Goal: Information Seeking & Learning: Check status

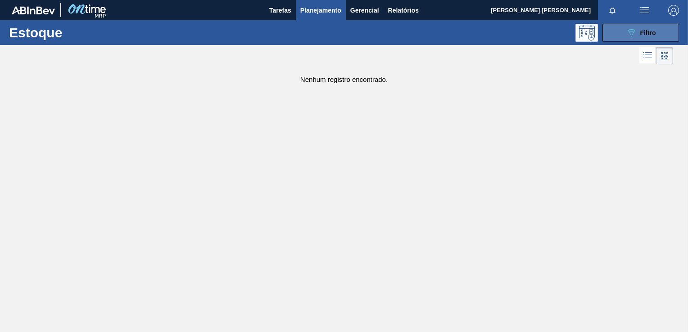
click at [648, 36] on div "089F7B8B-B2A5-4AFE-B5C0-19BA573D28AC Filtro" at bounding box center [641, 32] width 30 height 11
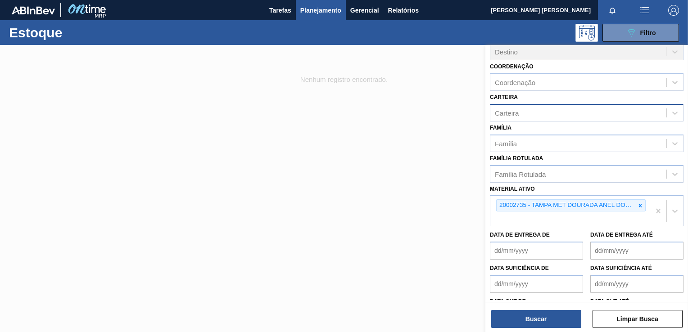
scroll to position [82, 0]
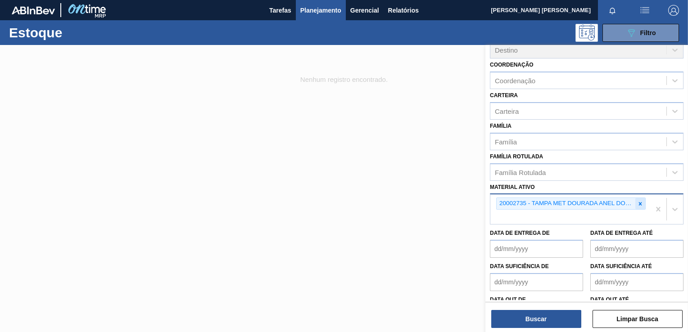
click at [638, 201] on icon at bounding box center [640, 204] width 6 height 6
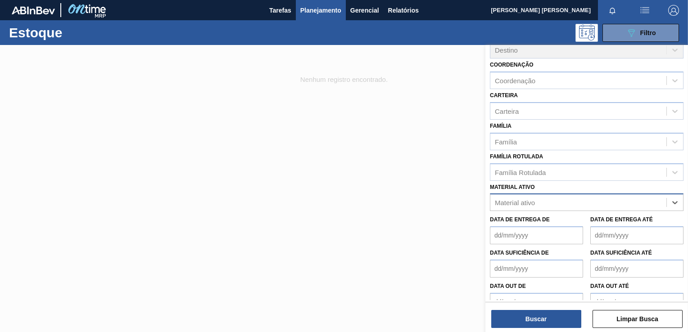
paste ativo "20005451"
type ativo "20005451"
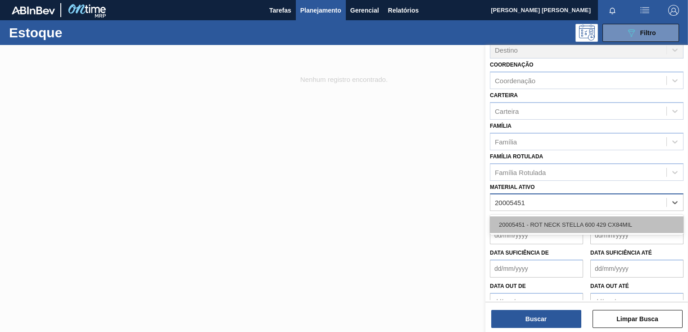
click at [575, 228] on div "20005451 - ROT NECK STELLA 600 429 CX84MIL" at bounding box center [587, 225] width 194 height 17
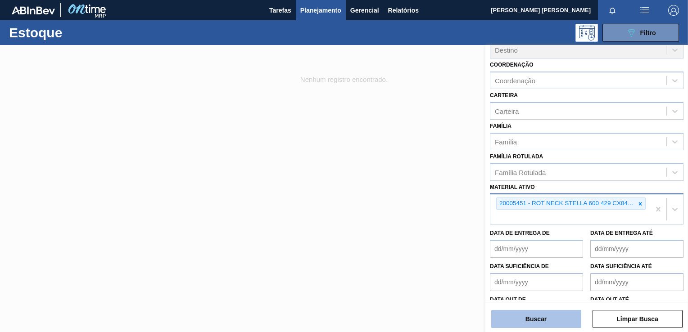
click at [541, 318] on button "Buscar" at bounding box center [536, 319] width 90 height 18
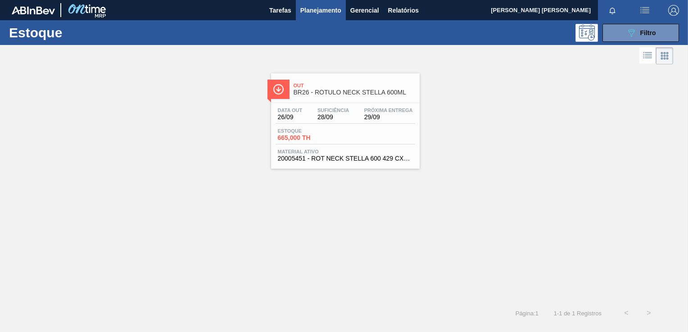
click at [351, 140] on div "Estoque 665,000 TH" at bounding box center [346, 136] width 140 height 16
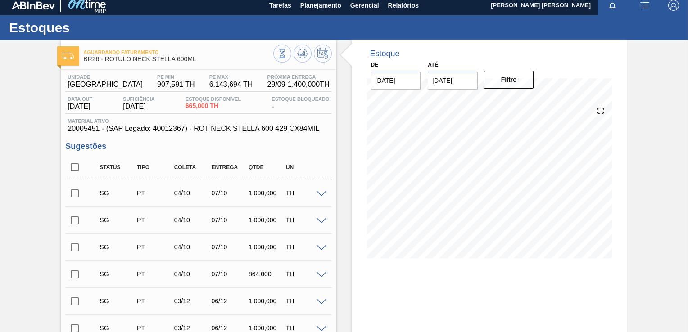
scroll to position [5, 0]
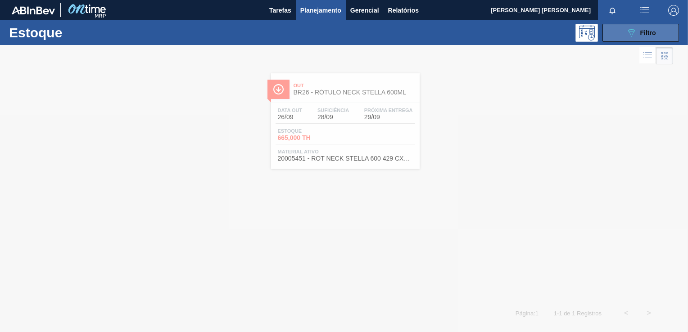
click at [631, 24] on button "089F7B8B-B2A5-4AFE-B5C0-19BA573D28AC Filtro" at bounding box center [640, 33] width 77 height 18
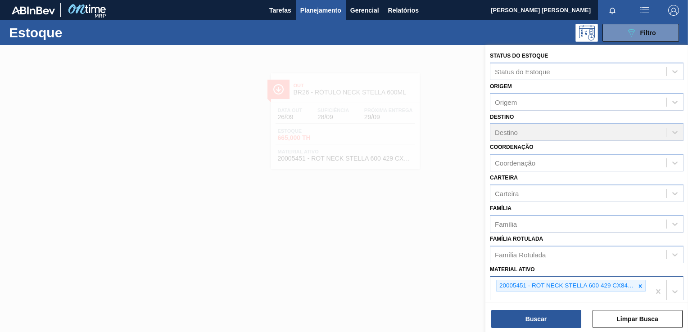
scroll to position [18, 0]
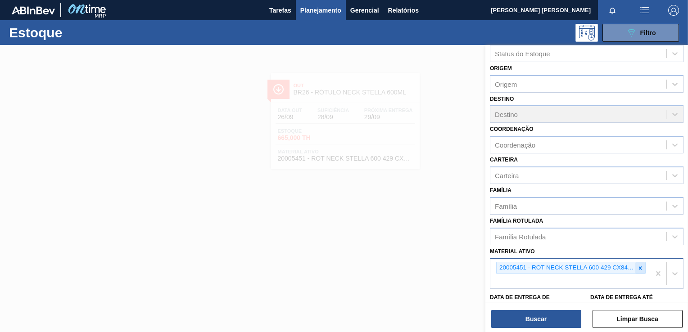
click at [641, 267] on icon at bounding box center [640, 268] width 6 height 6
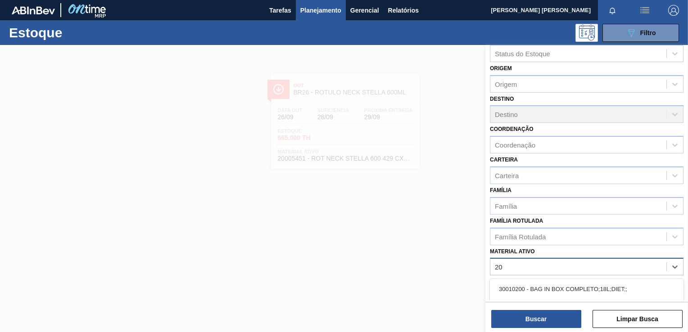
type ativo "2"
type ativo "20008538"
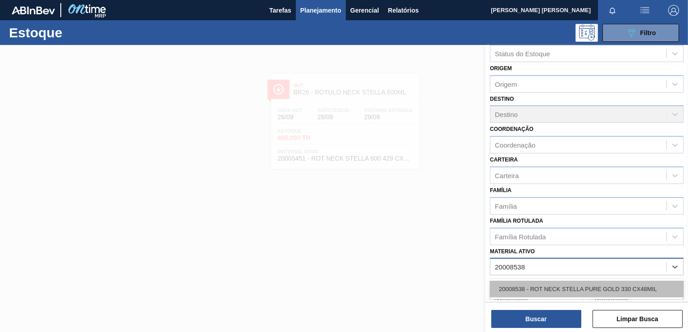
click at [628, 285] on div "20008538 - ROT NECK STELLA PURE GOLD 330 CX48MIL" at bounding box center [587, 289] width 194 height 17
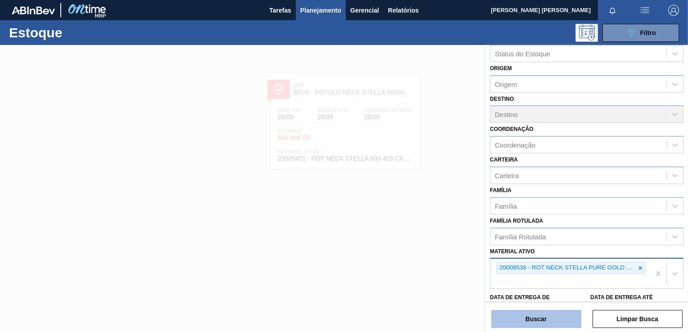
click at [552, 321] on button "Buscar" at bounding box center [536, 319] width 90 height 18
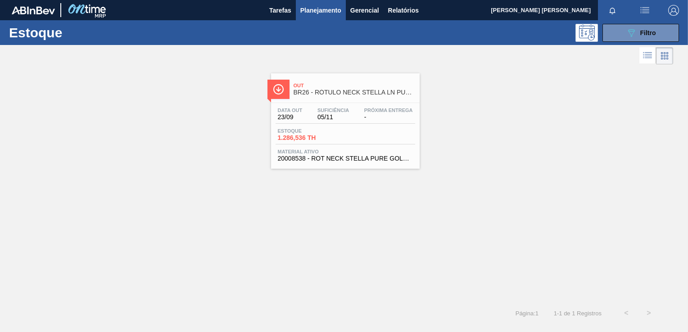
click at [314, 98] on div "Out BR26 - RÓTULO NECK STELLA LN PURE GOLD 330ML" at bounding box center [355, 89] width 122 height 20
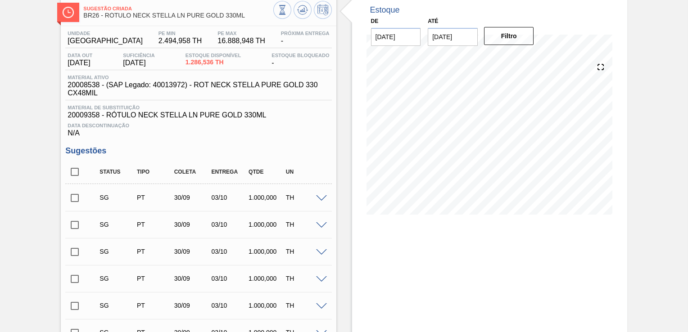
scroll to position [48, 0]
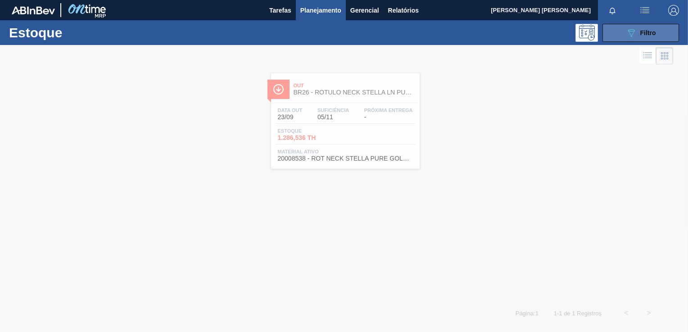
click at [626, 32] on icon "089F7B8B-B2A5-4AFE-B5C0-19BA573D28AC" at bounding box center [631, 32] width 11 height 11
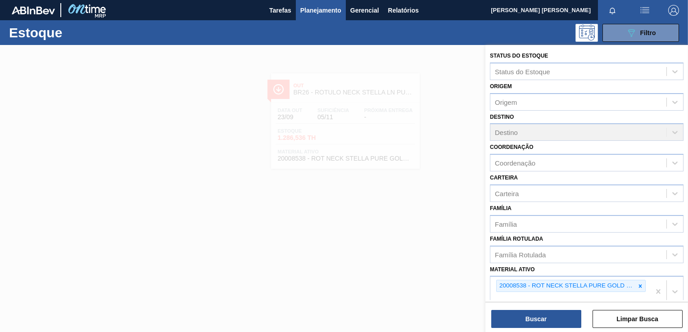
scroll to position [109, 0]
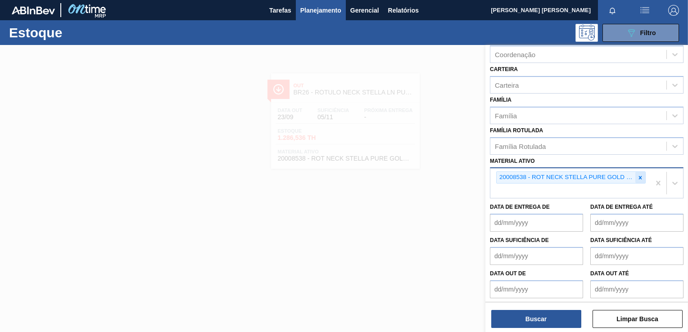
click at [639, 176] on icon at bounding box center [640, 177] width 3 height 3
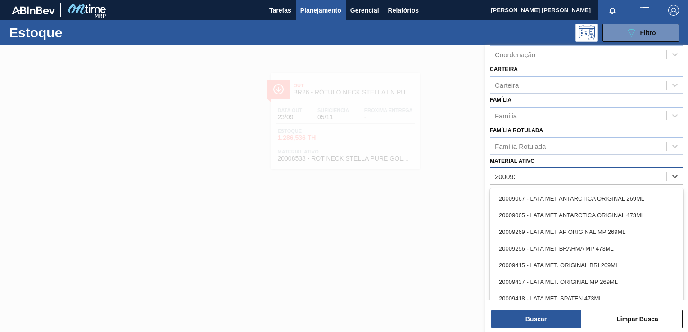
scroll to position [95, 0]
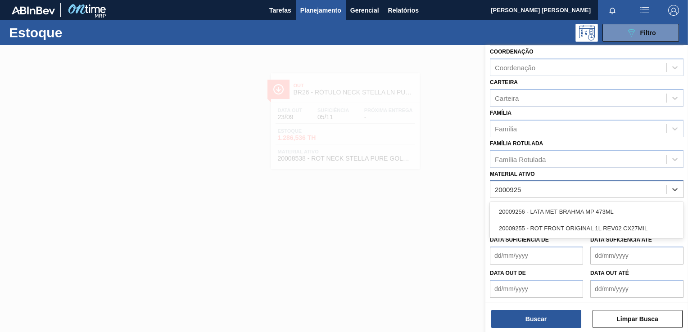
type ativo "20009255"
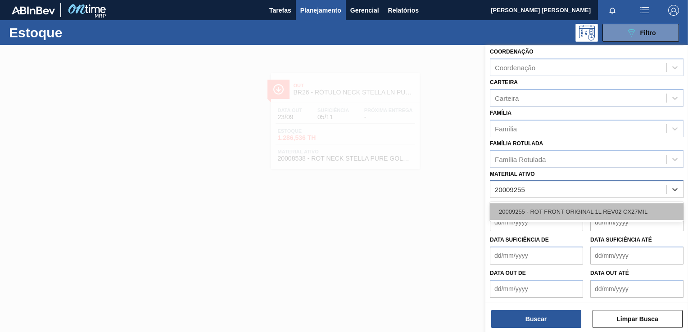
click at [599, 209] on div "20009255 - ROT FRONT ORIGINAL 1L REV02 CX27MIL" at bounding box center [587, 211] width 194 height 17
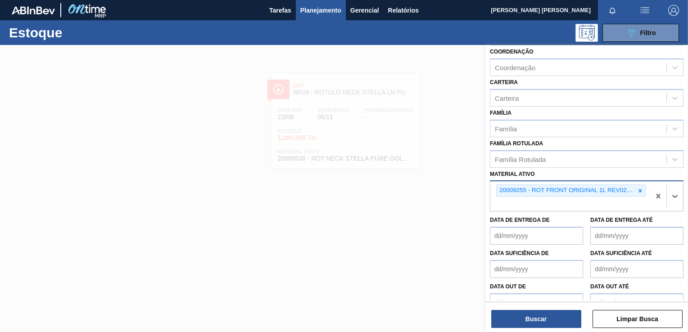
scroll to position [109, 0]
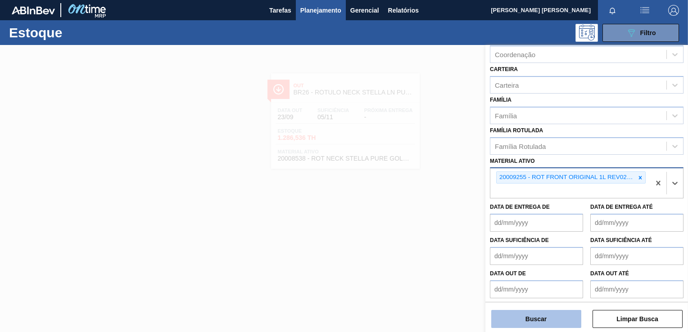
click at [545, 315] on button "Buscar" at bounding box center [536, 319] width 90 height 18
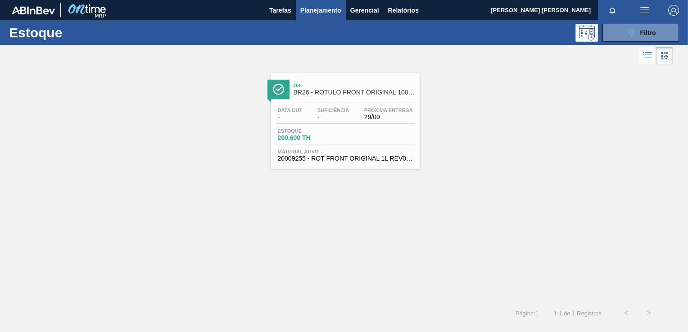
click at [319, 106] on div "Data out - Suficiência - Próxima Entrega 29/09 Estoque 200,600 TH Material ativ…" at bounding box center [345, 133] width 149 height 61
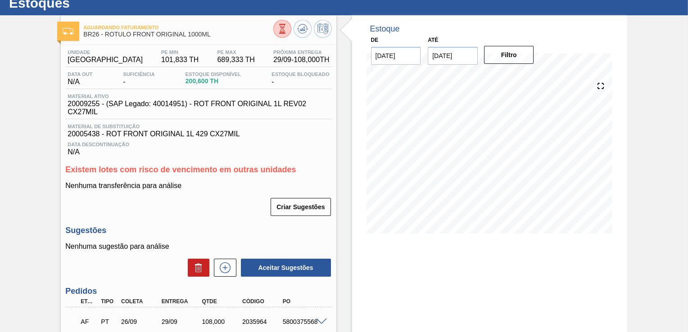
scroll to position [8, 0]
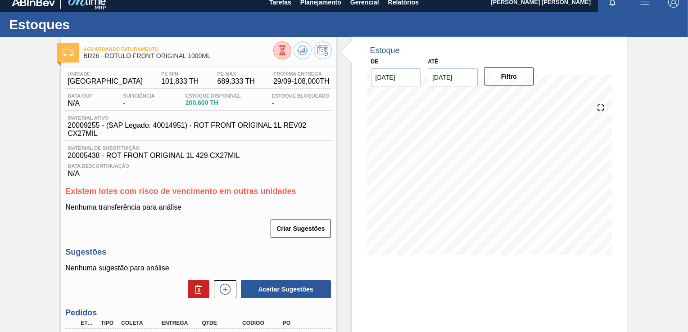
click at [261, 172] on div "Data Descontinuação N/A" at bounding box center [198, 169] width 266 height 18
